Goal: Transaction & Acquisition: Subscribe to service/newsletter

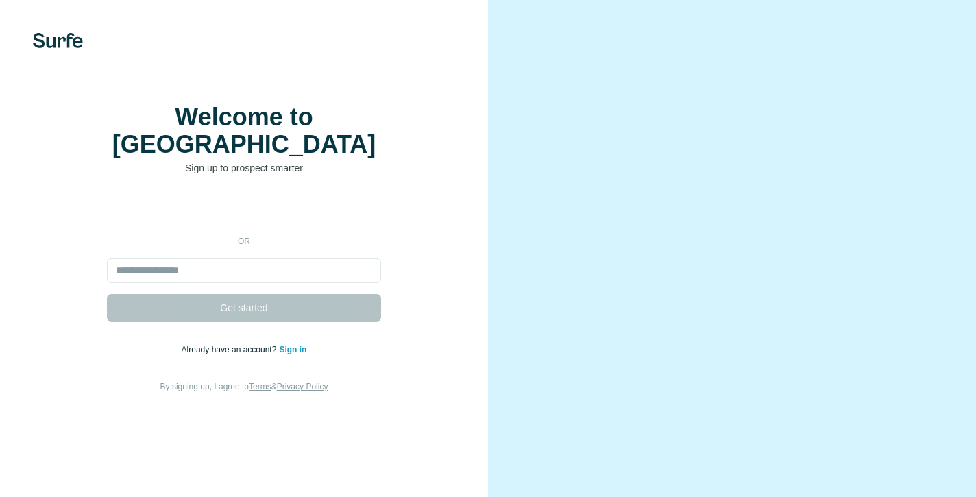
click at [288, 271] on input "email" at bounding box center [244, 270] width 274 height 25
type input "**********"
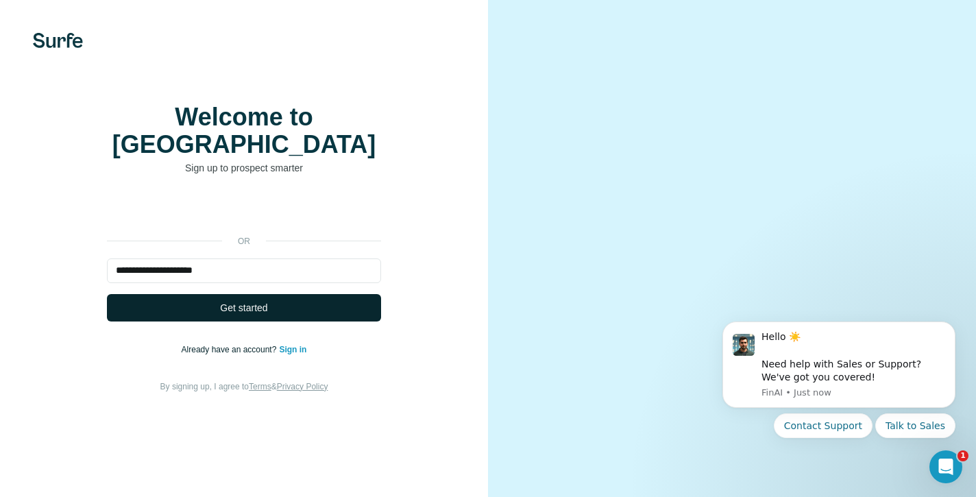
click at [278, 301] on button "Get started" at bounding box center [244, 307] width 274 height 27
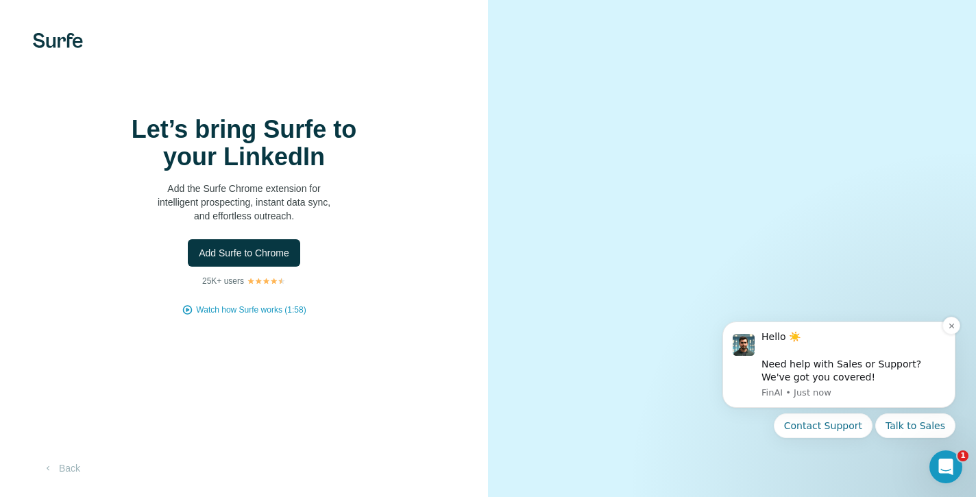
click at [811, 368] on div "Hello ☀️ ​ Need help with Sales or Support? We've got you covered!" at bounding box center [853, 356] width 184 height 53
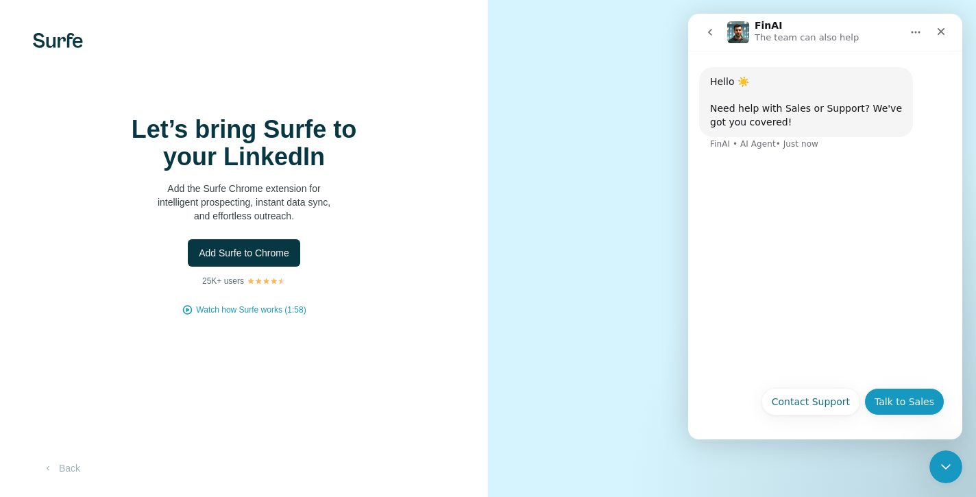
click at [894, 404] on button "Talk to Sales" at bounding box center [904, 401] width 80 height 27
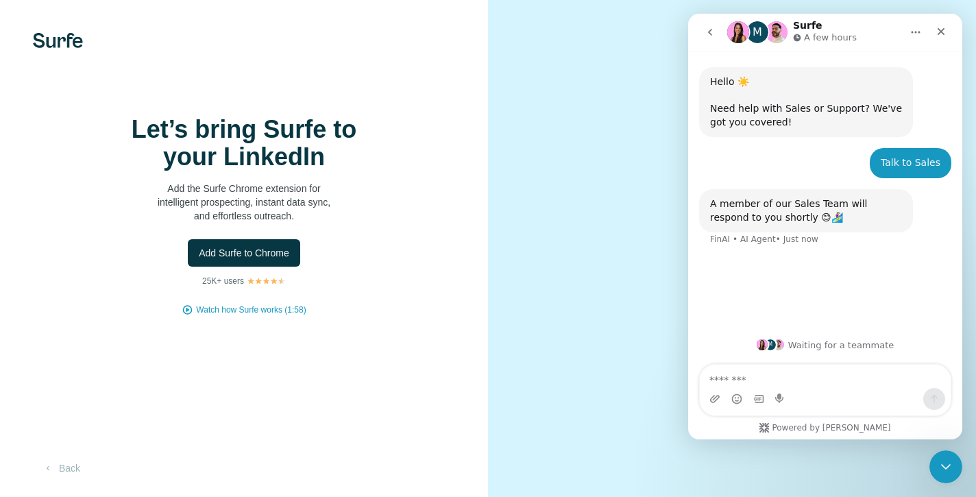
scroll to position [29, 0]
click at [267, 246] on span "Add Surfe to Chrome" at bounding box center [244, 253] width 90 height 14
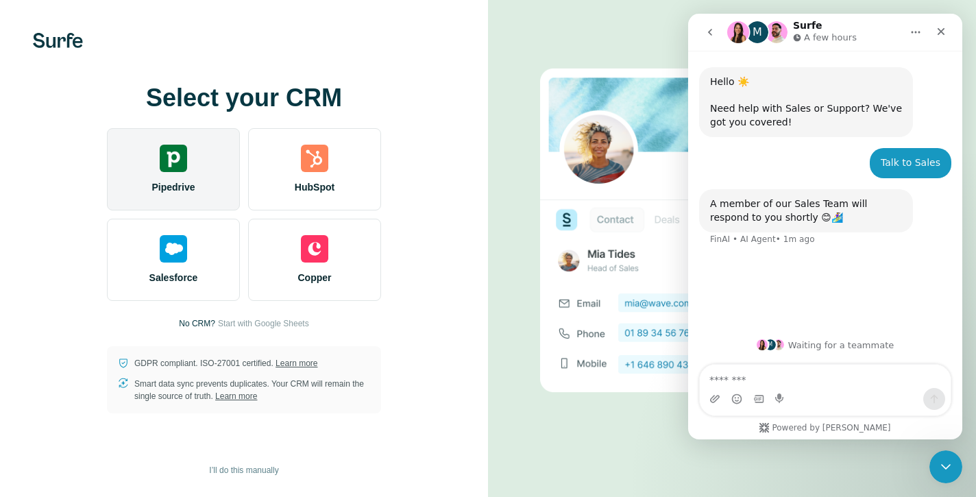
click at [160, 164] on img at bounding box center [173, 158] width 27 height 27
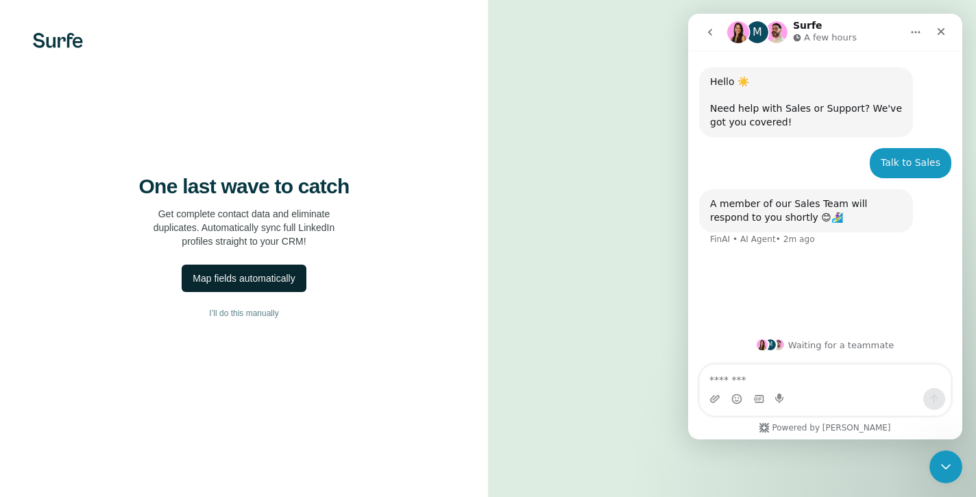
click at [286, 285] on div "Map fields automatically" at bounding box center [244, 278] width 102 height 14
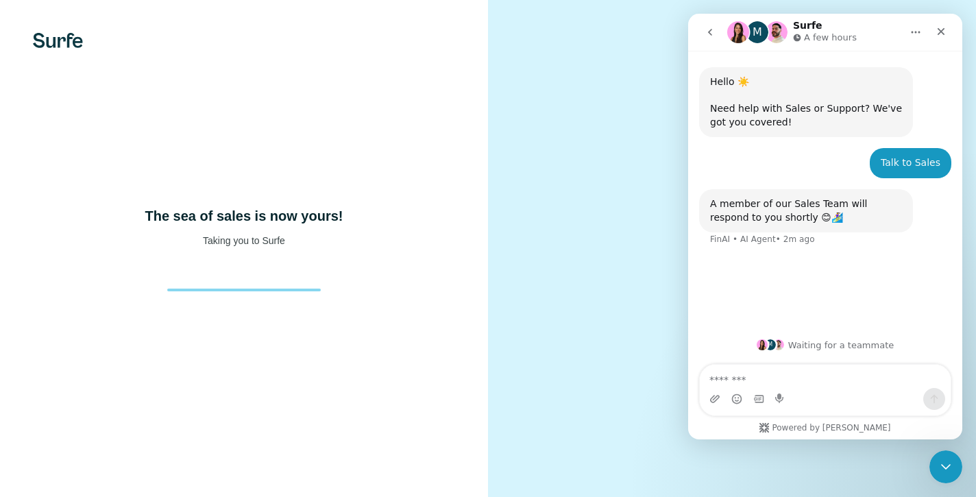
click at [60, 41] on img at bounding box center [58, 40] width 50 height 15
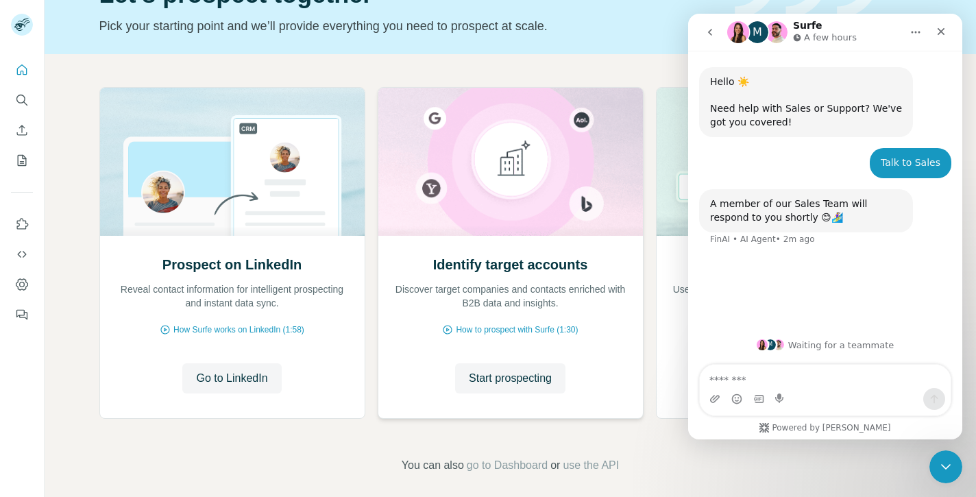
scroll to position [84, 0]
click at [241, 378] on span "Go to LinkedIn" at bounding box center [231, 377] width 71 height 16
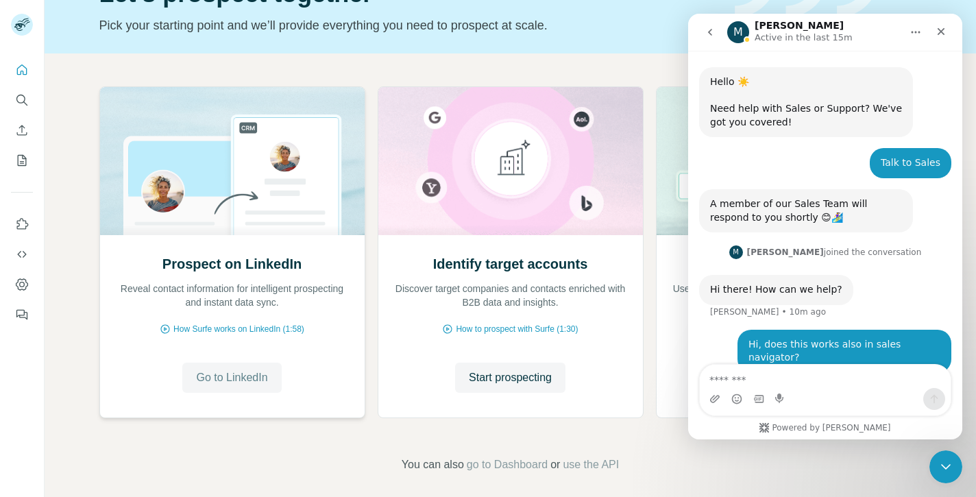
scroll to position [10, 0]
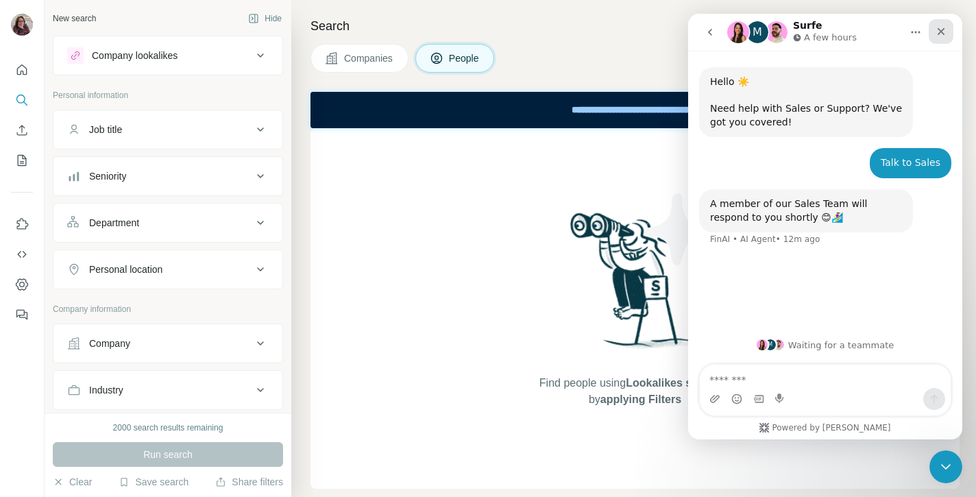
click at [938, 31] on icon "Close" at bounding box center [940, 31] width 11 height 11
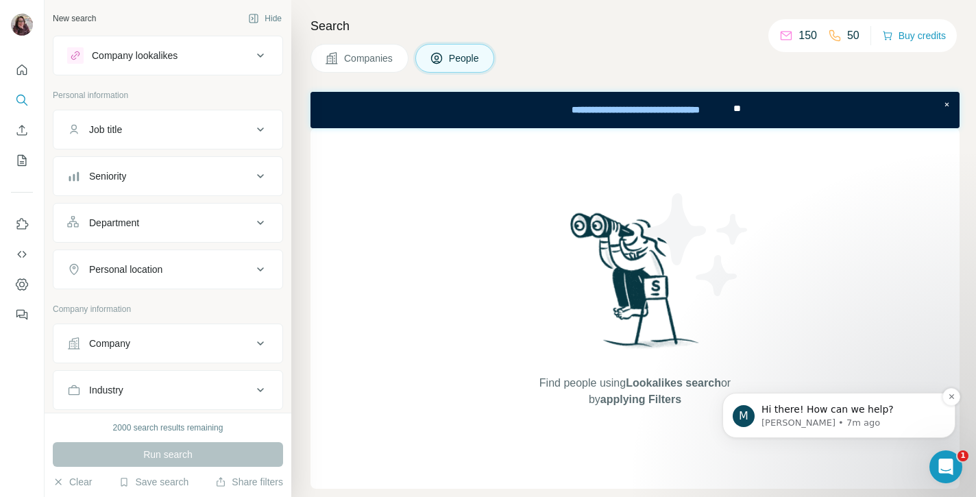
click at [860, 421] on p "Miranda • 7m ago" at bounding box center [849, 423] width 177 height 12
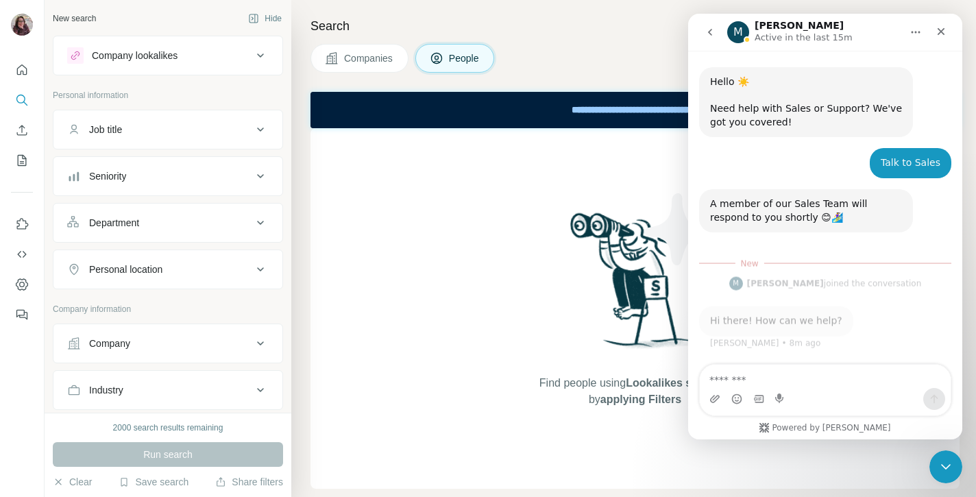
scroll to position [2, 0]
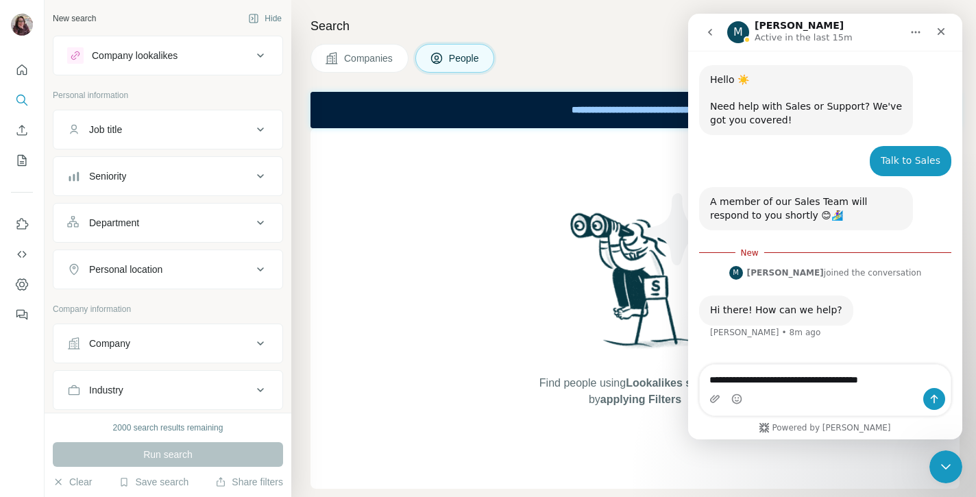
type textarea "**********"
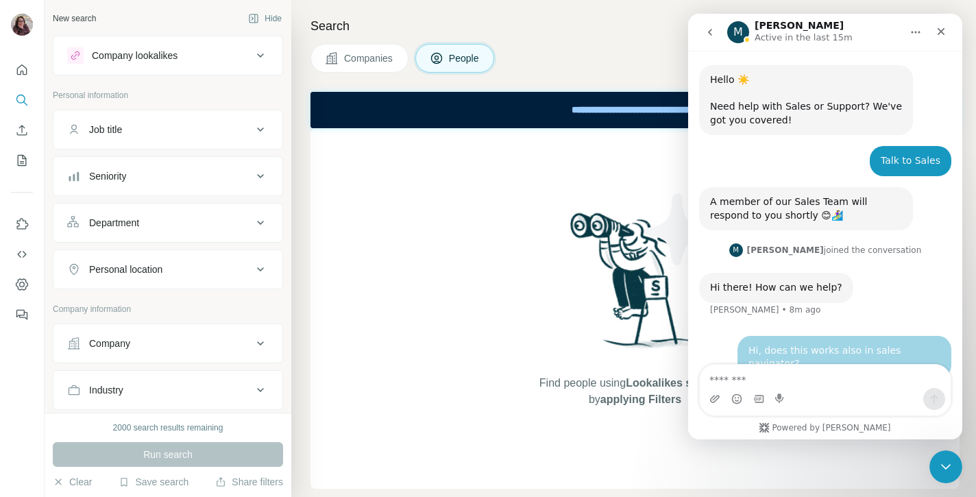
scroll to position [10, 0]
